Goal: Transaction & Acquisition: Book appointment/travel/reservation

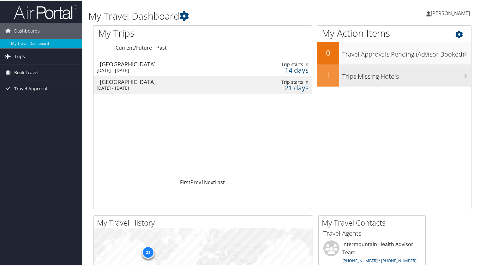
click at [381, 75] on h3 "Trips Missing Hotels" at bounding box center [407, 74] width 129 height 12
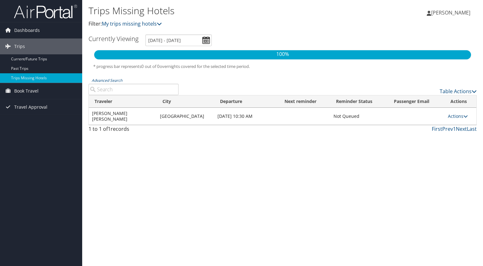
click at [395, 112] on td at bounding box center [416, 116] width 57 height 17
click at [450, 113] on link "Actions" at bounding box center [458, 116] width 20 height 6
click at [347, 146] on div "Trips Missing Hotels Filter: My trips missing hotels Andrew Porter Andrew Porte…" at bounding box center [282, 133] width 401 height 266
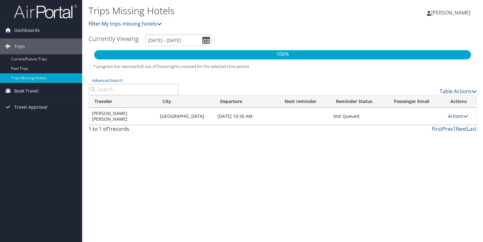
click at [458, 113] on link "Actions" at bounding box center [458, 116] width 20 height 6
click at [434, 139] on link "Attach Hotel" at bounding box center [443, 144] width 44 height 11
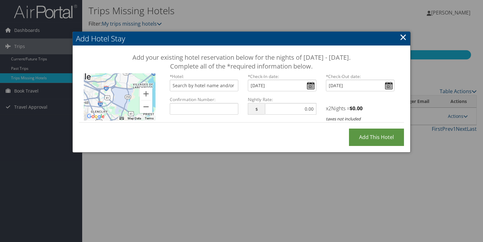
click at [401, 39] on link "×" at bounding box center [403, 37] width 7 height 13
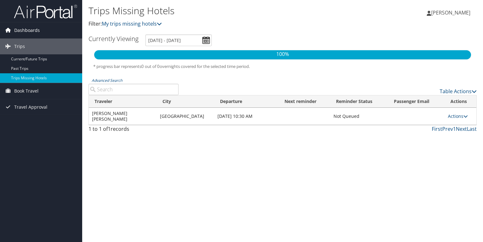
click at [28, 30] on span "Dashboards" at bounding box center [27, 30] width 26 height 16
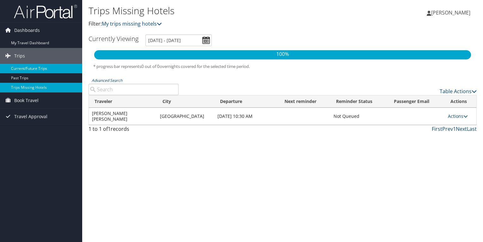
click at [26, 70] on link "Current/Future Trips" at bounding box center [41, 68] width 82 height 9
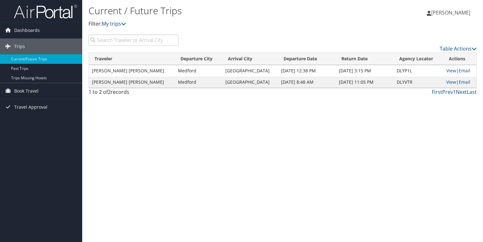
click at [234, 83] on td "[GEOGRAPHIC_DATA]" at bounding box center [249, 81] width 55 height 11
click at [446, 81] on link "View" at bounding box center [451, 82] width 10 height 6
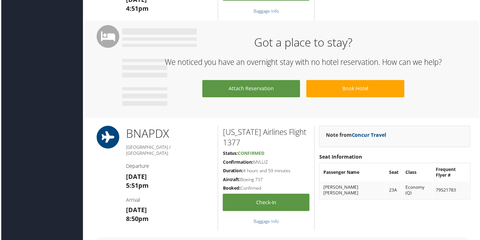
scroll to position [506, 0]
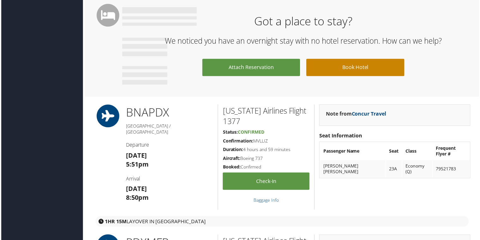
click at [334, 66] on link "Book Hotel" at bounding box center [356, 67] width 98 height 17
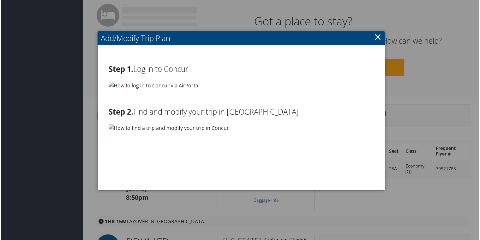
click at [111, 126] on img at bounding box center [168, 129] width 121 height 8
click at [111, 128] on img at bounding box center [168, 129] width 121 height 8
click at [376, 35] on link "×" at bounding box center [378, 37] width 7 height 13
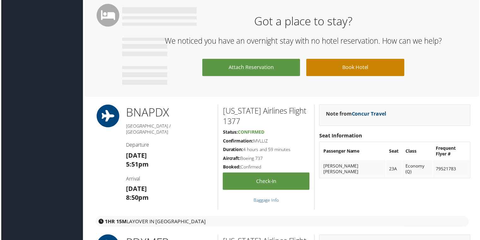
click at [355, 68] on link "Book Hotel" at bounding box center [356, 67] width 98 height 17
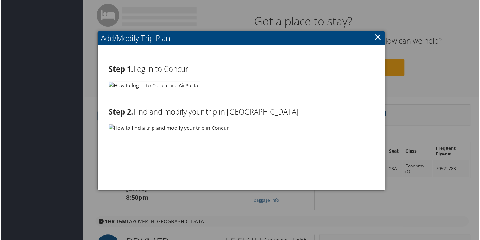
click at [379, 37] on link "×" at bounding box center [378, 37] width 7 height 13
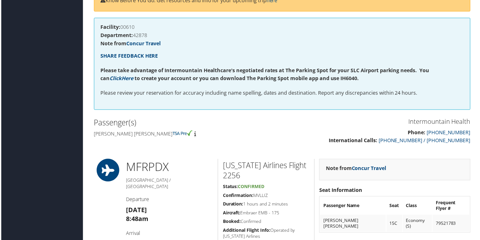
scroll to position [0, 0]
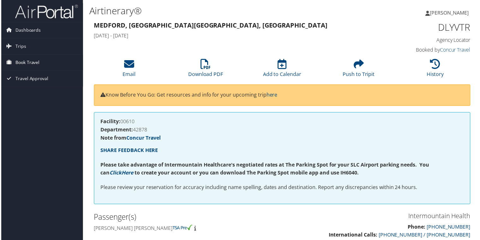
click at [24, 62] on span "Book Travel" at bounding box center [26, 63] width 24 height 16
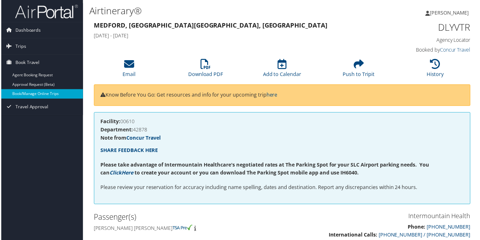
click at [61, 93] on link "Book/Manage Online Trips" at bounding box center [41, 93] width 82 height 9
